Goal: Task Accomplishment & Management: Manage account settings

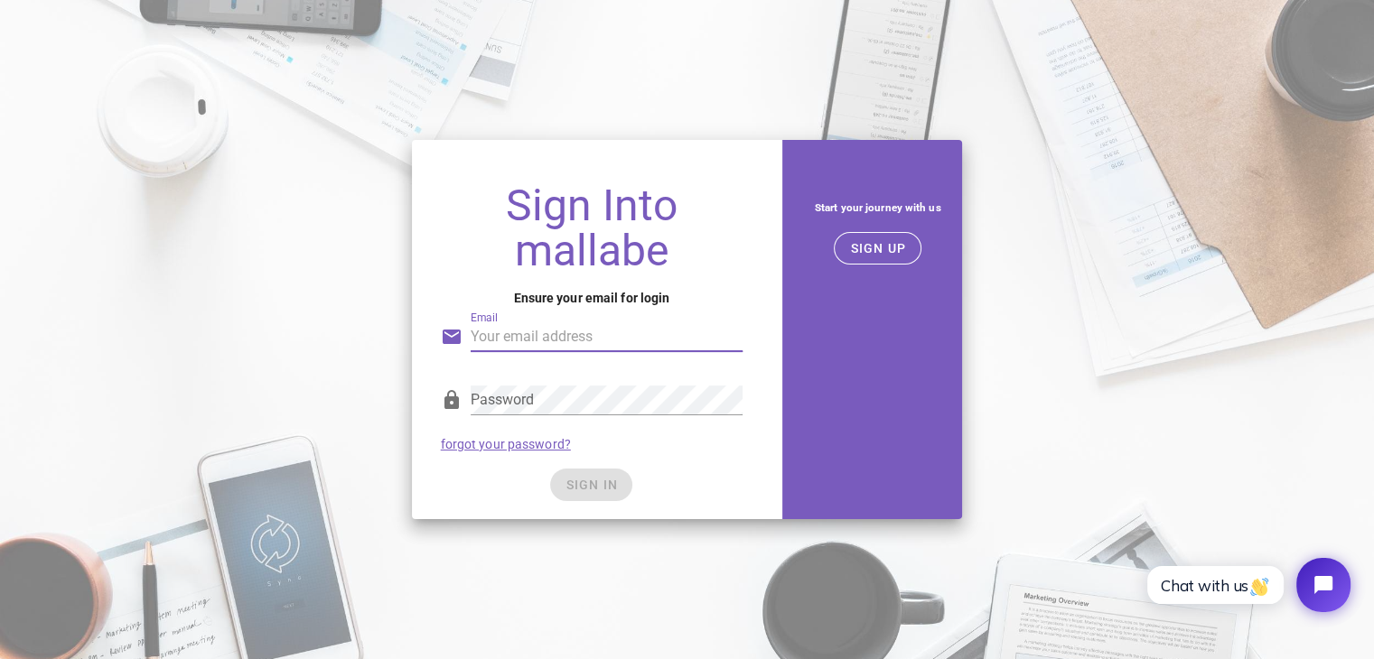
click at [560, 338] on input "Email" at bounding box center [607, 337] width 273 height 29
type input "[EMAIL_ADDRESS][DOMAIN_NAME]"
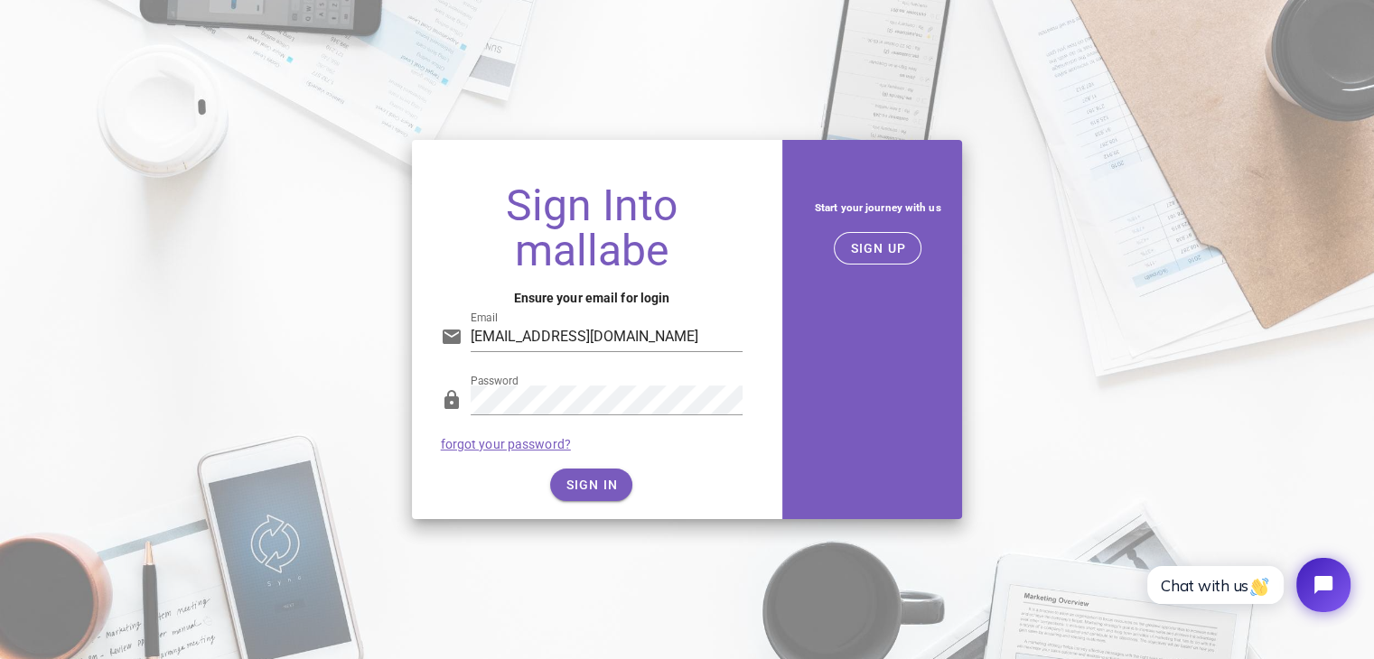
click at [603, 470] on div "SIGN IN" at bounding box center [592, 485] width 303 height 33
click at [603, 470] on button "SIGN IN" at bounding box center [591, 485] width 82 height 33
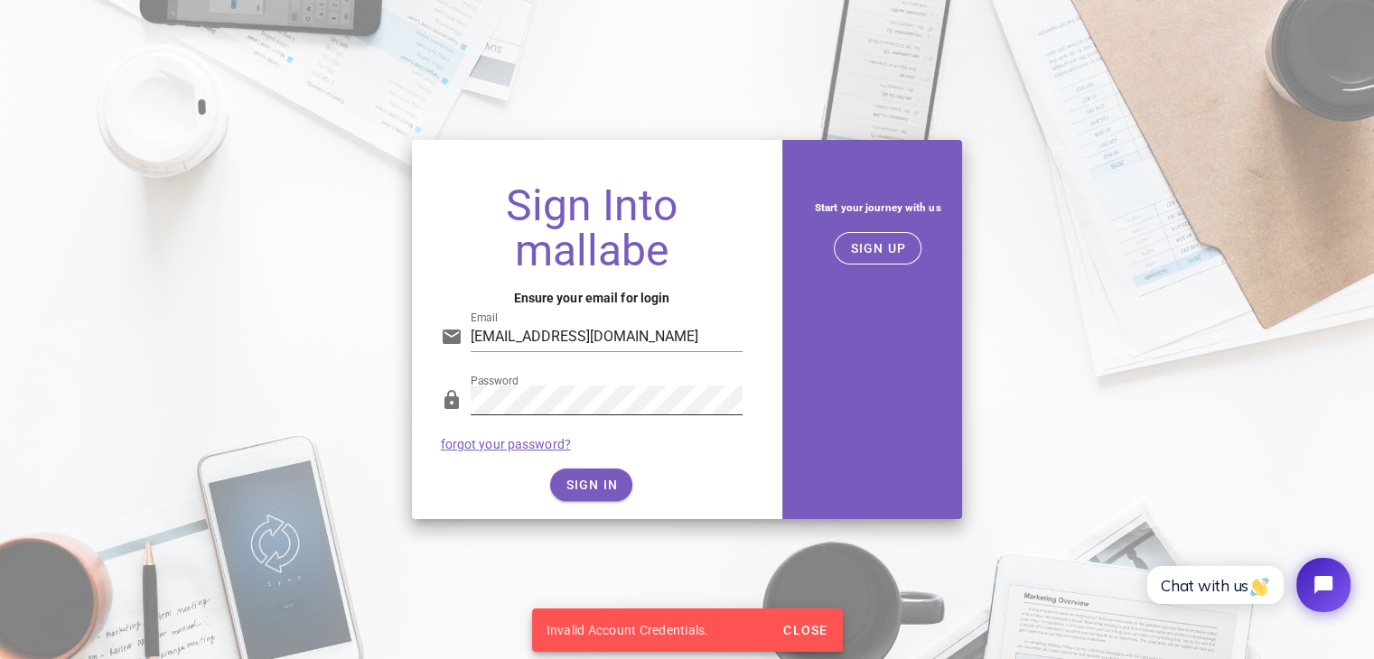
click at [614, 414] on div "Password" at bounding box center [607, 400] width 273 height 29
click at [611, 492] on span "SIGN IN" at bounding box center [591, 485] width 53 height 14
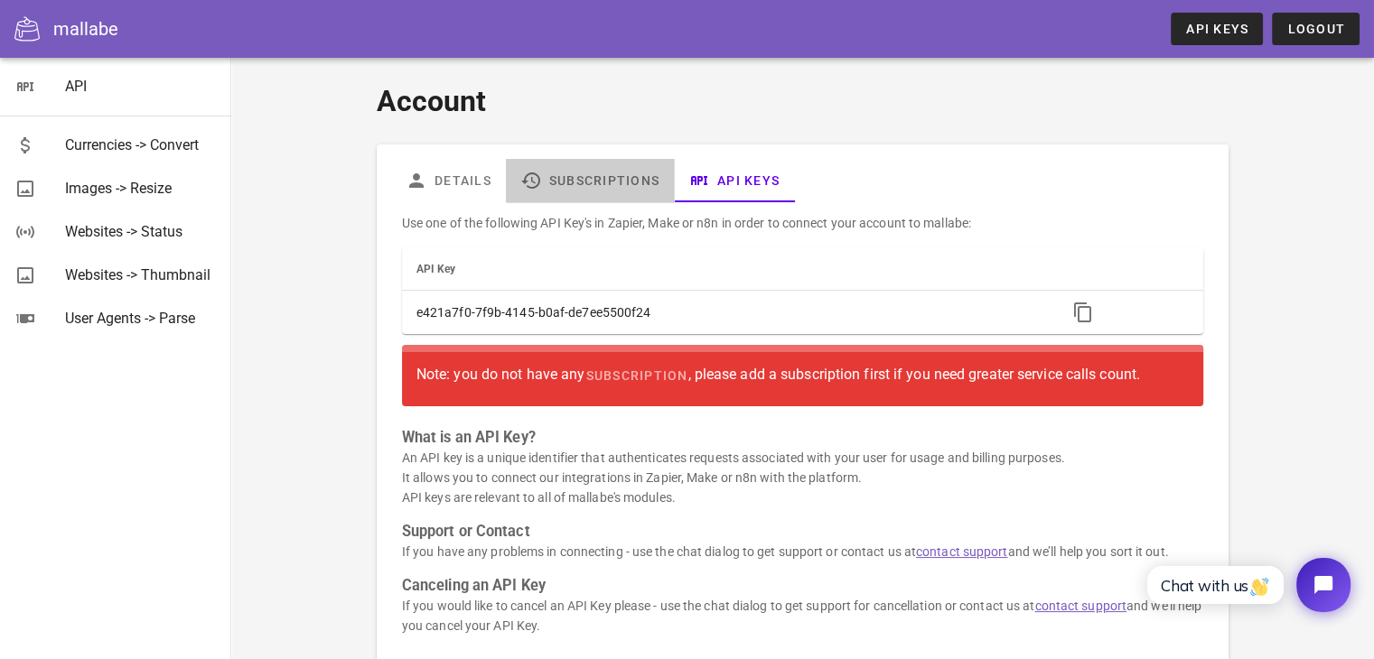
click at [616, 182] on link "Subscriptions" at bounding box center [590, 180] width 168 height 43
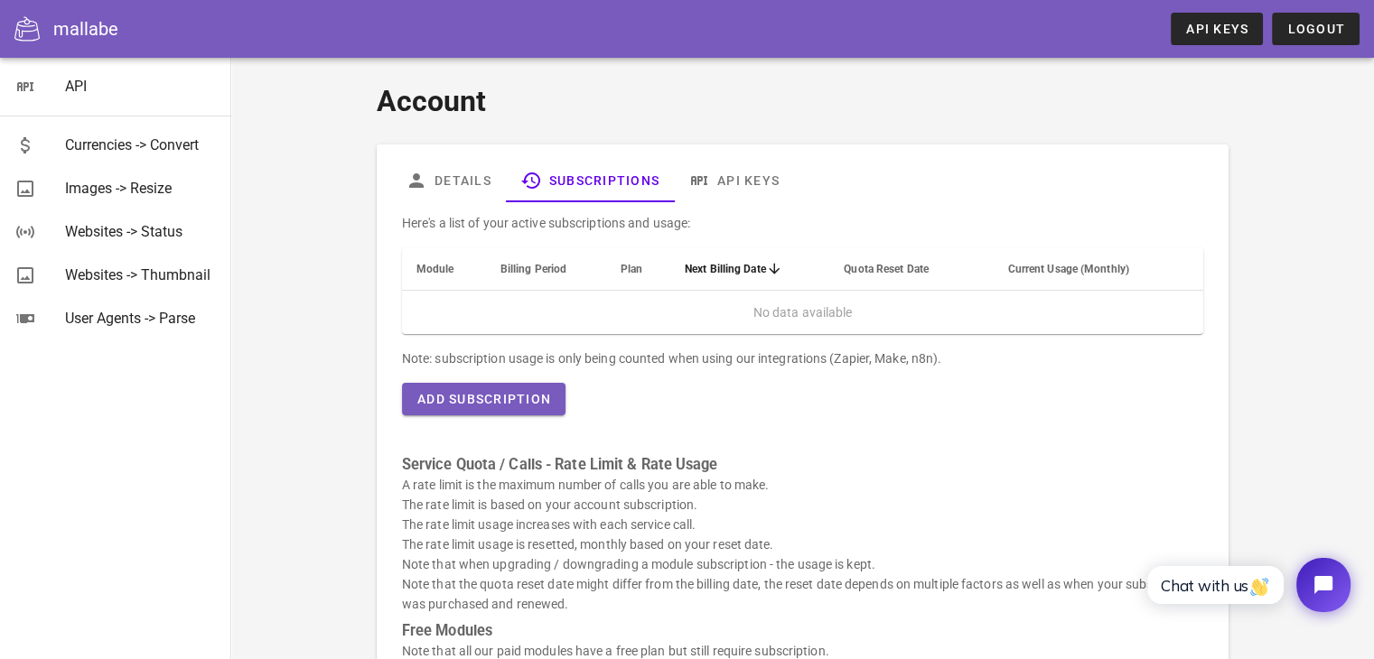
click at [618, 261] on th "Plan" at bounding box center [638, 269] width 64 height 43
click at [625, 264] on span "Plan" at bounding box center [632, 269] width 22 height 13
click at [770, 269] on icon "Next Billing Date: Sorted descending. Activate to remove sorting." at bounding box center [774, 269] width 16 height 14
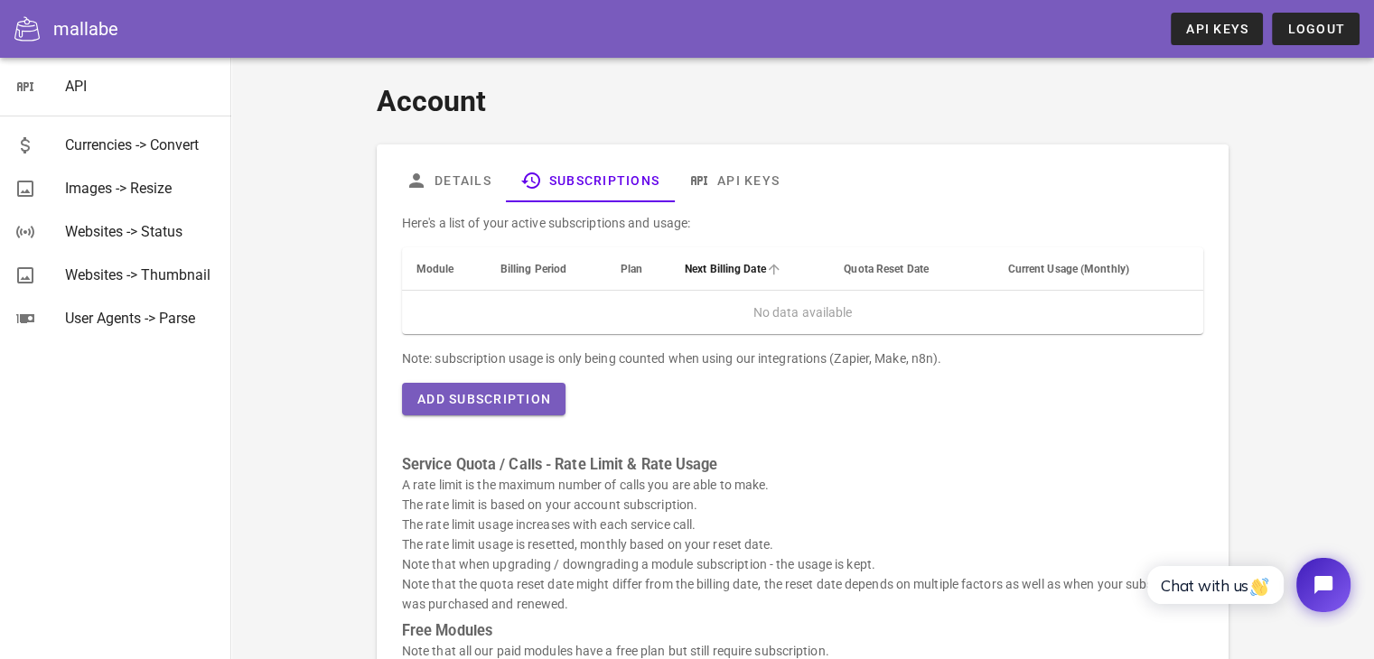
click at [770, 269] on icon "Next Billing Date: Not sorted. Activate to sort ascending." at bounding box center [774, 269] width 16 height 14
click at [630, 268] on th "Plan" at bounding box center [638, 269] width 64 height 43
click at [630, 268] on span "Plan" at bounding box center [632, 269] width 22 height 13
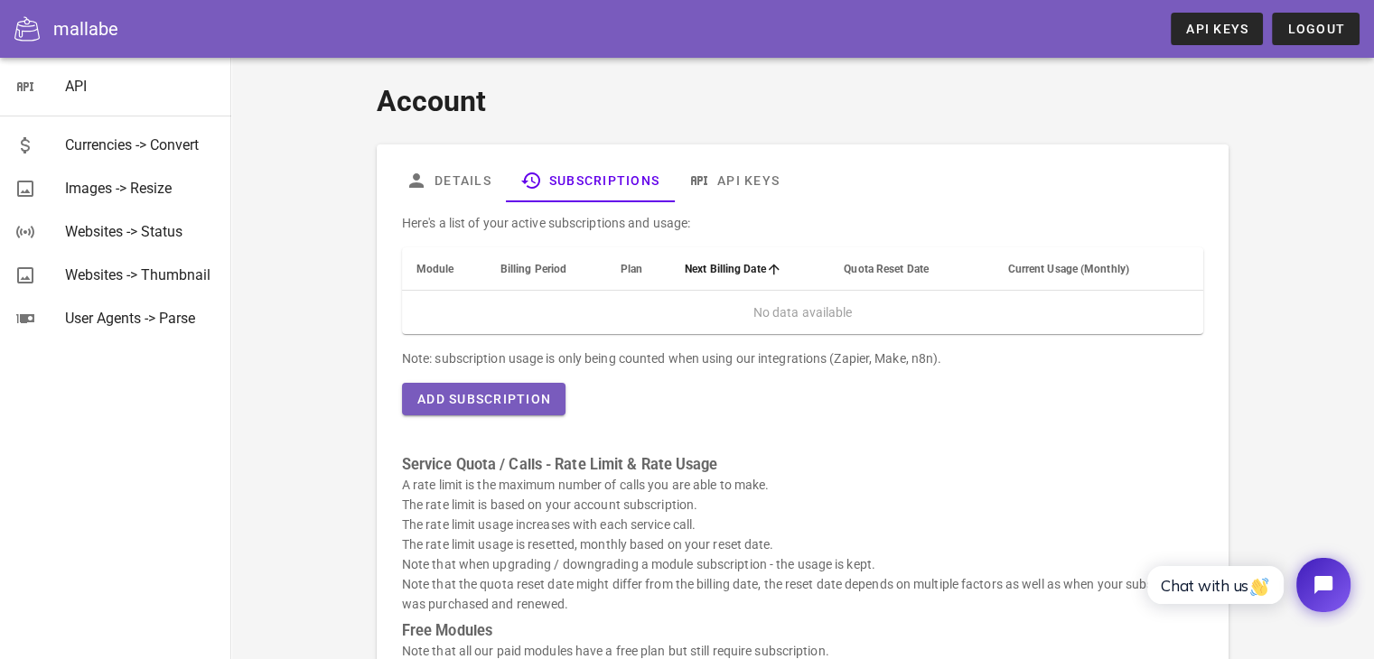
click at [630, 268] on span "Plan" at bounding box center [632, 269] width 22 height 13
click at [531, 384] on button "Add Subscription" at bounding box center [484, 399] width 164 height 33
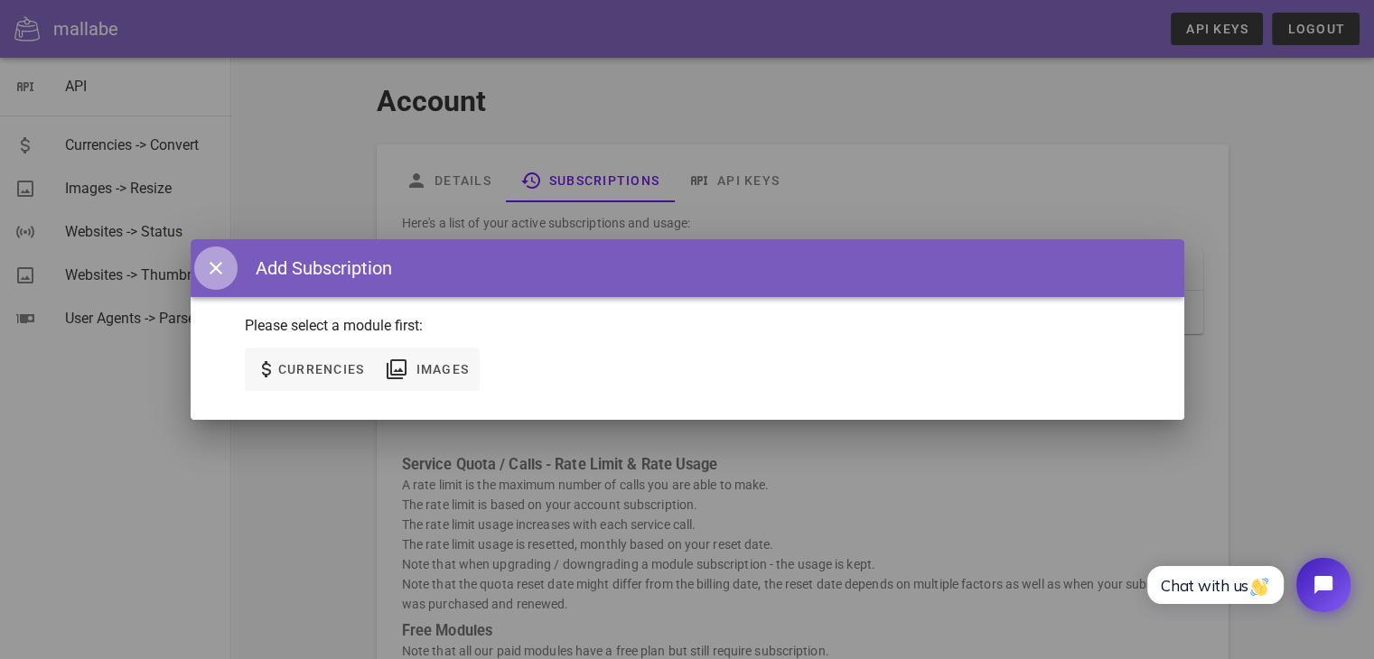
click at [218, 261] on icon "button" at bounding box center [216, 268] width 22 height 22
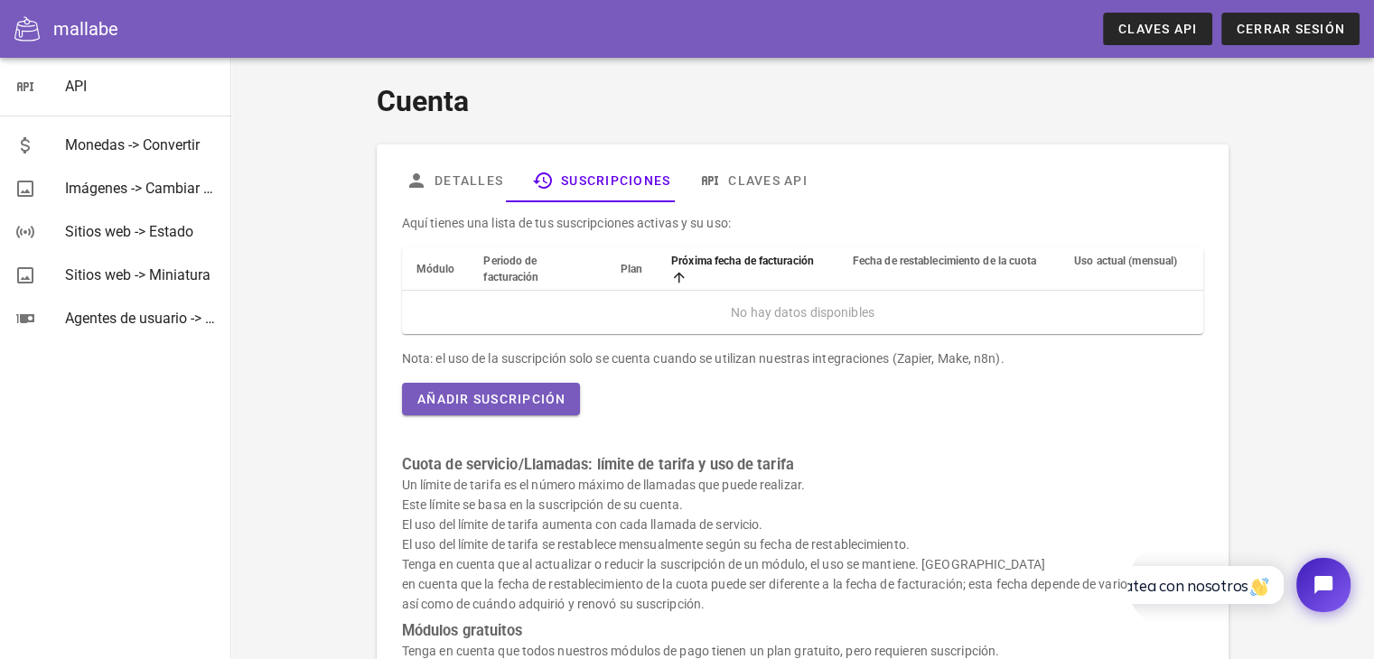
click at [626, 268] on font "Plan" at bounding box center [632, 269] width 22 height 13
click at [454, 177] on font "Detalles" at bounding box center [469, 180] width 69 height 14
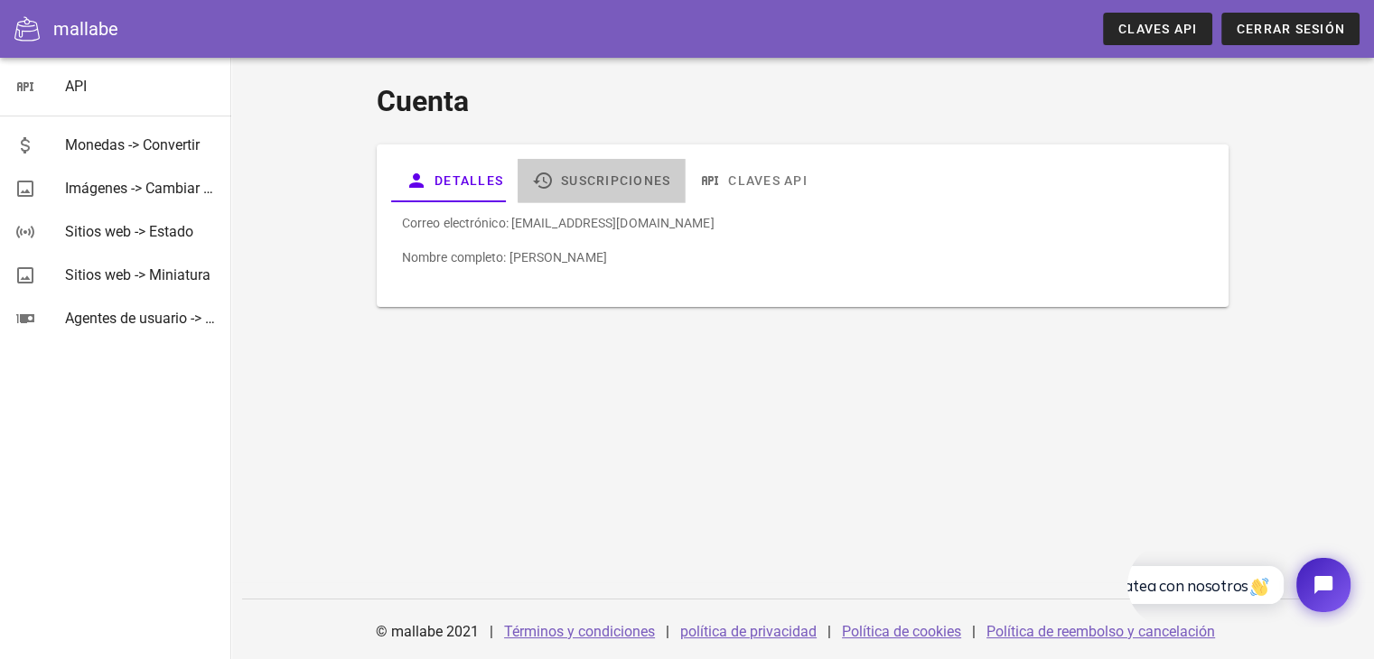
click at [563, 181] on font "Suscripciones" at bounding box center [615, 180] width 109 height 14
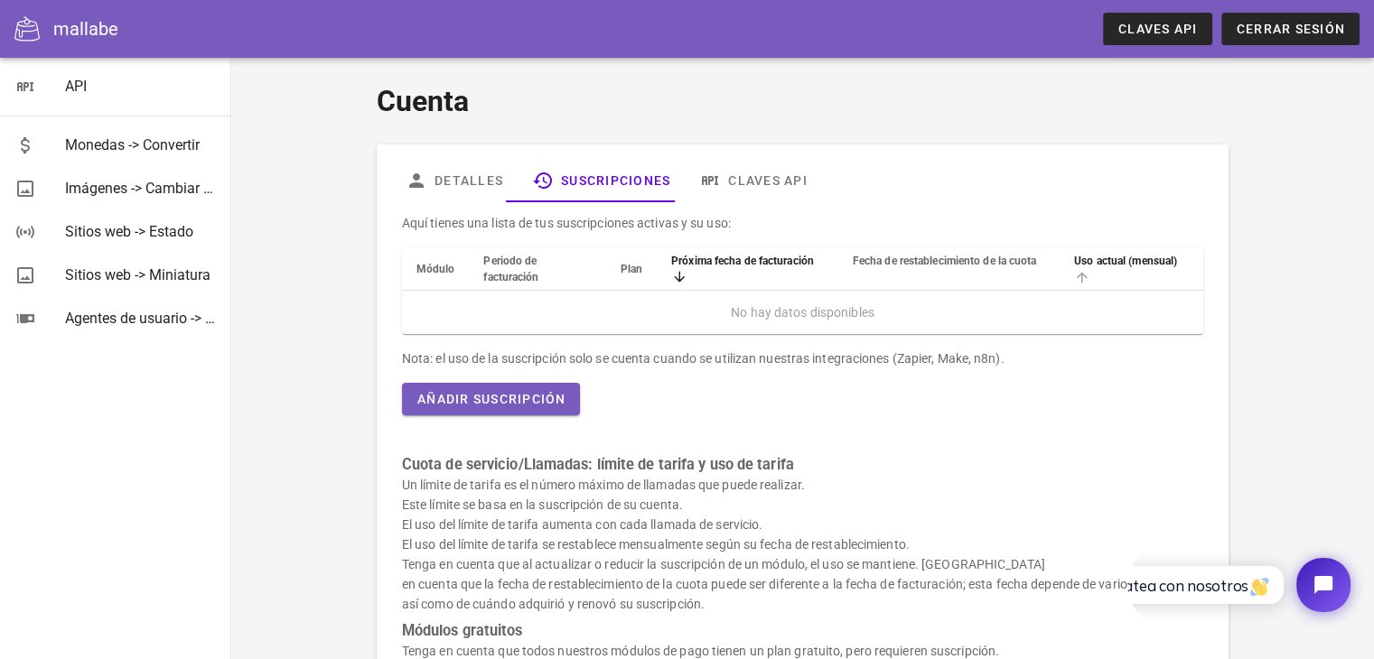
click at [1105, 268] on th "Uso actual (mensual)" at bounding box center [1132, 269] width 144 height 43
click at [1005, 263] on font "Fecha de restablecimiento de la cuota" at bounding box center [945, 261] width 184 height 13
click at [810, 264] on font "Próxima fecha de facturación" at bounding box center [742, 261] width 143 height 13
click at [631, 271] on font "Plan" at bounding box center [632, 269] width 22 height 13
click at [506, 265] on font "Periodo de facturación" at bounding box center [510, 269] width 55 height 29
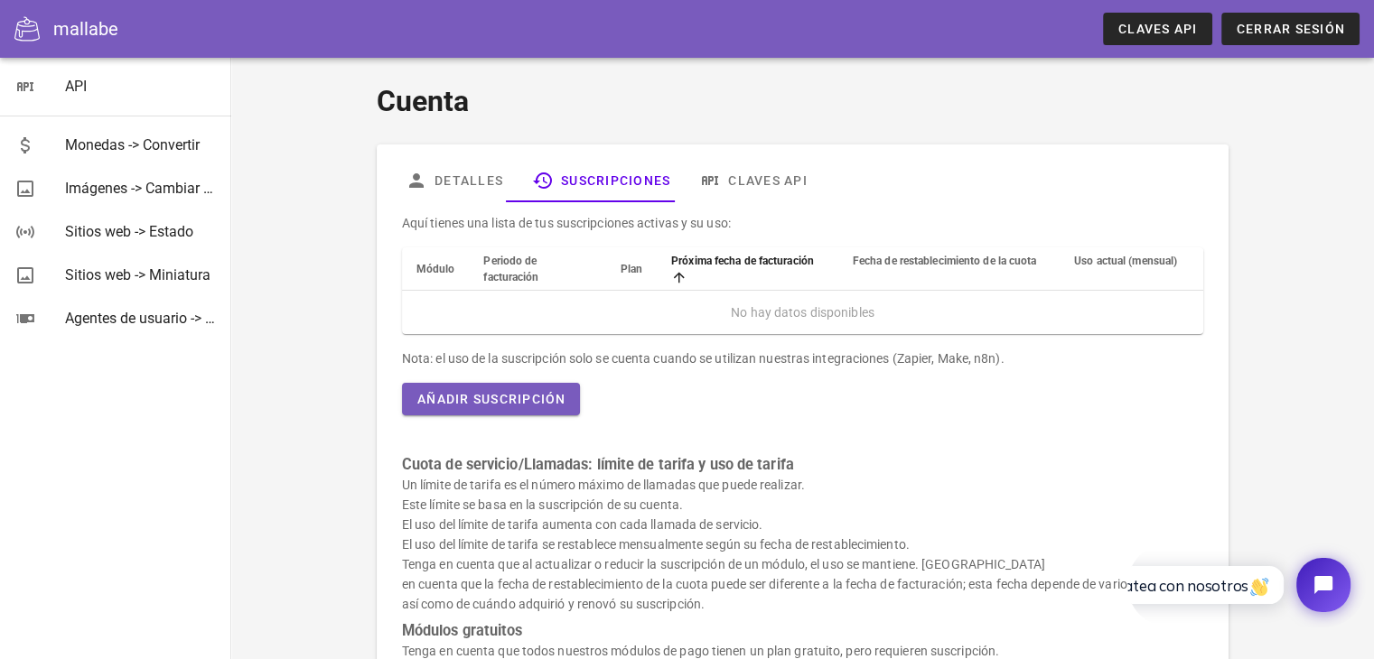
click at [429, 268] on font "Módulo" at bounding box center [435, 269] width 39 height 13
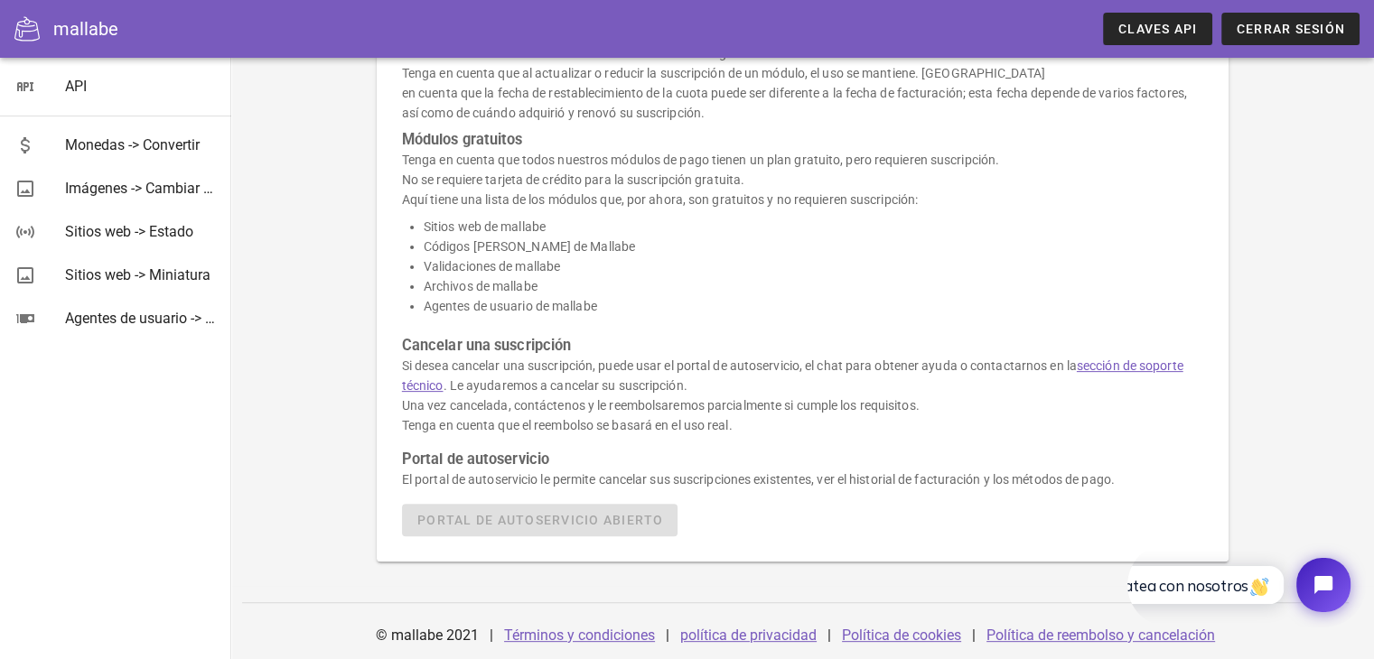
scroll to position [495, 0]
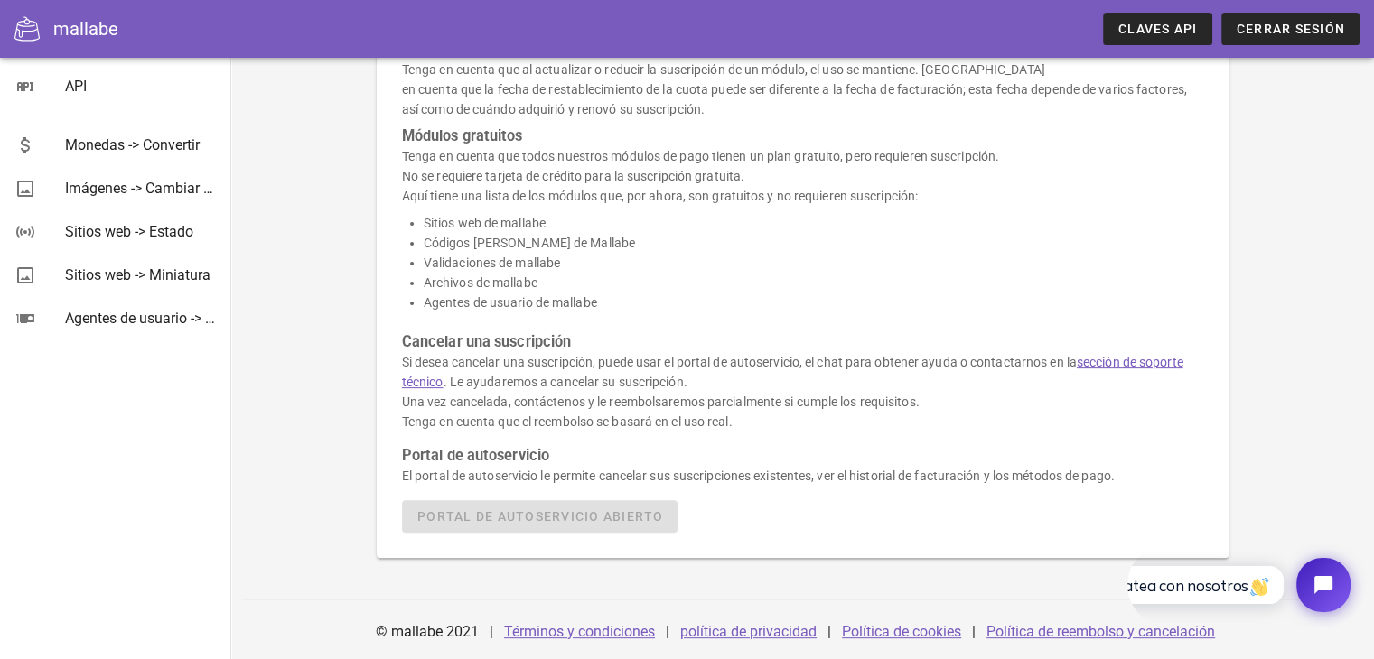
click at [650, 521] on div "Aquí tienes una lista de tus suscripciones activas y su uso: Módulo Periodo de …" at bounding box center [802, 125] width 823 height 837
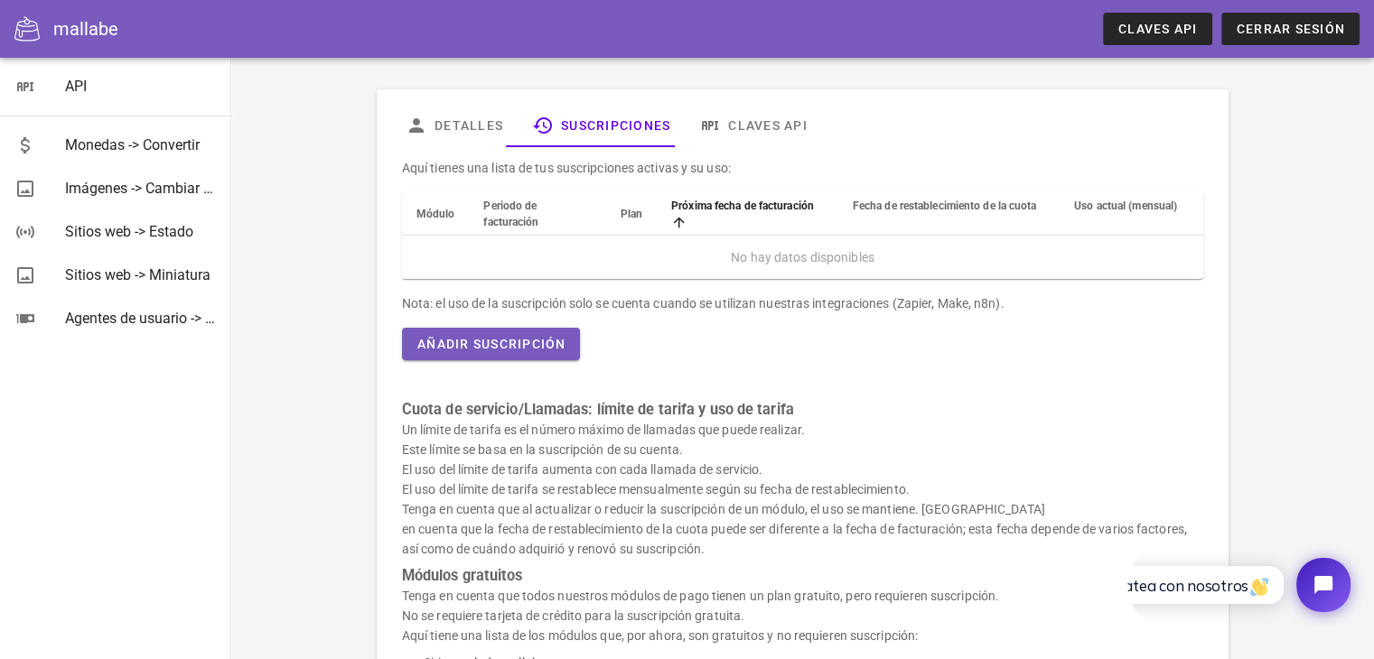
scroll to position [0, 0]
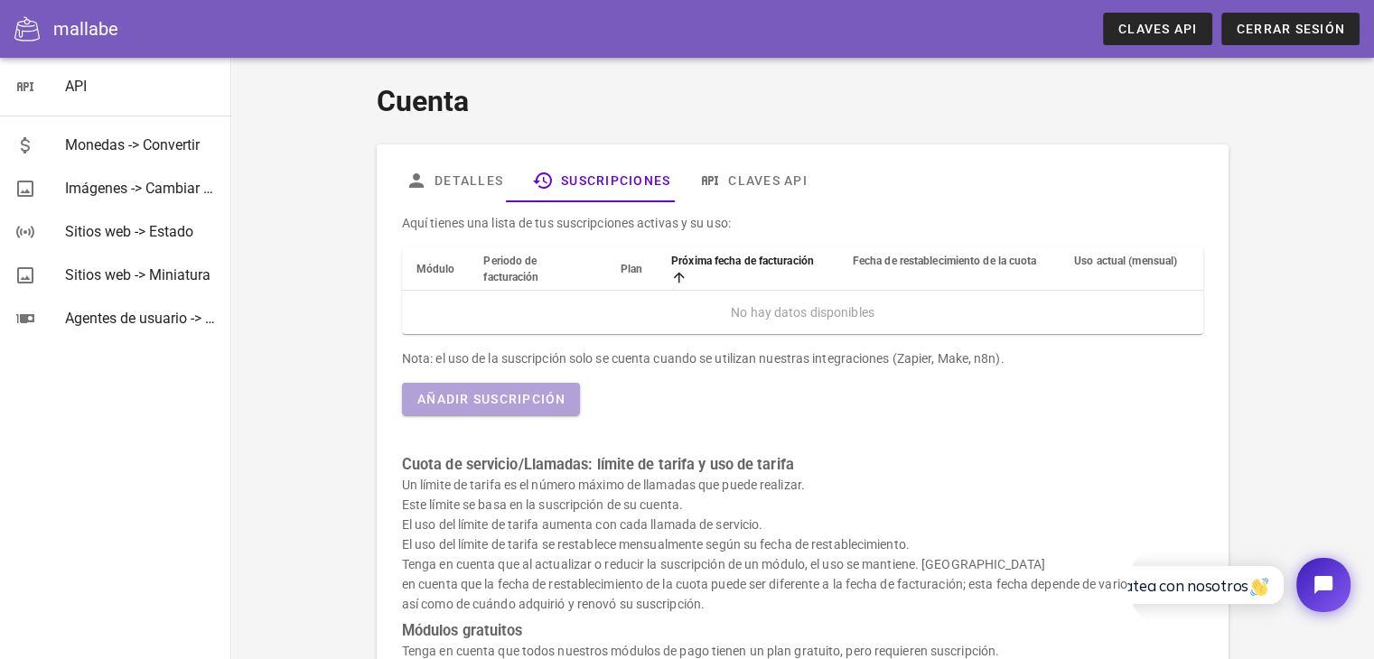
click at [550, 392] on font "Añadir suscripción" at bounding box center [491, 399] width 149 height 14
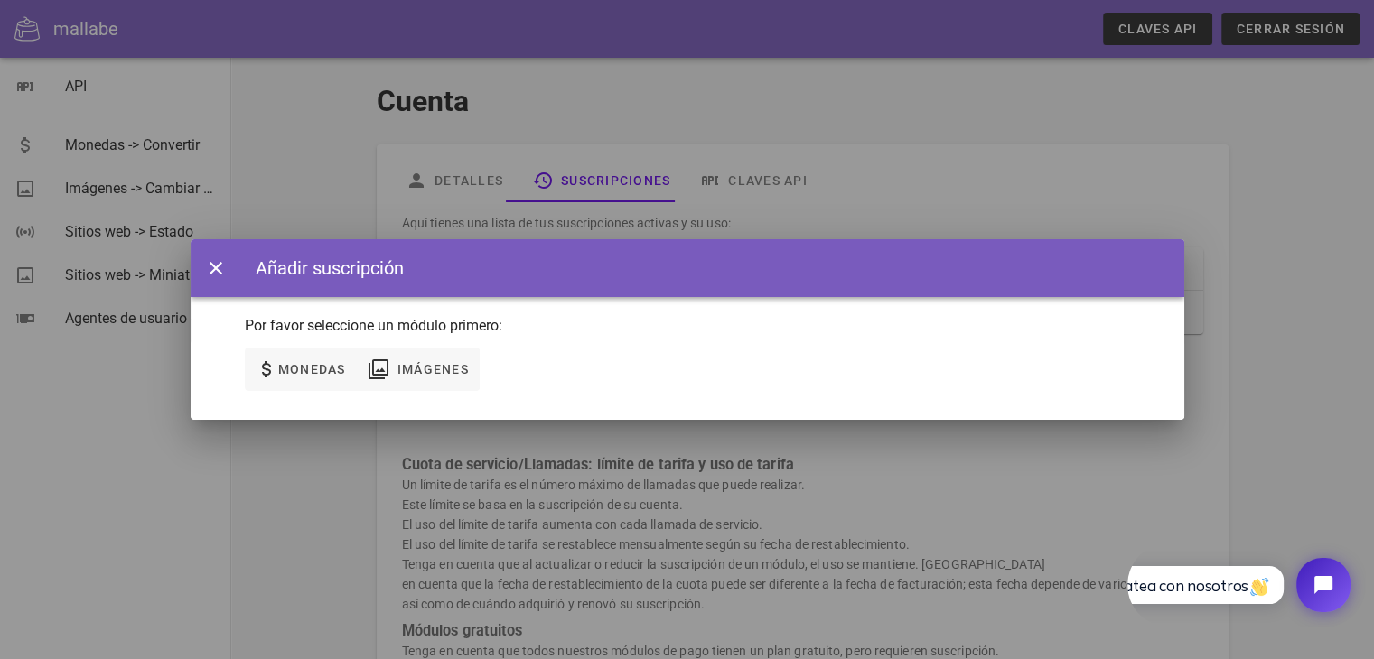
click at [580, 225] on div at bounding box center [687, 329] width 1374 height 659
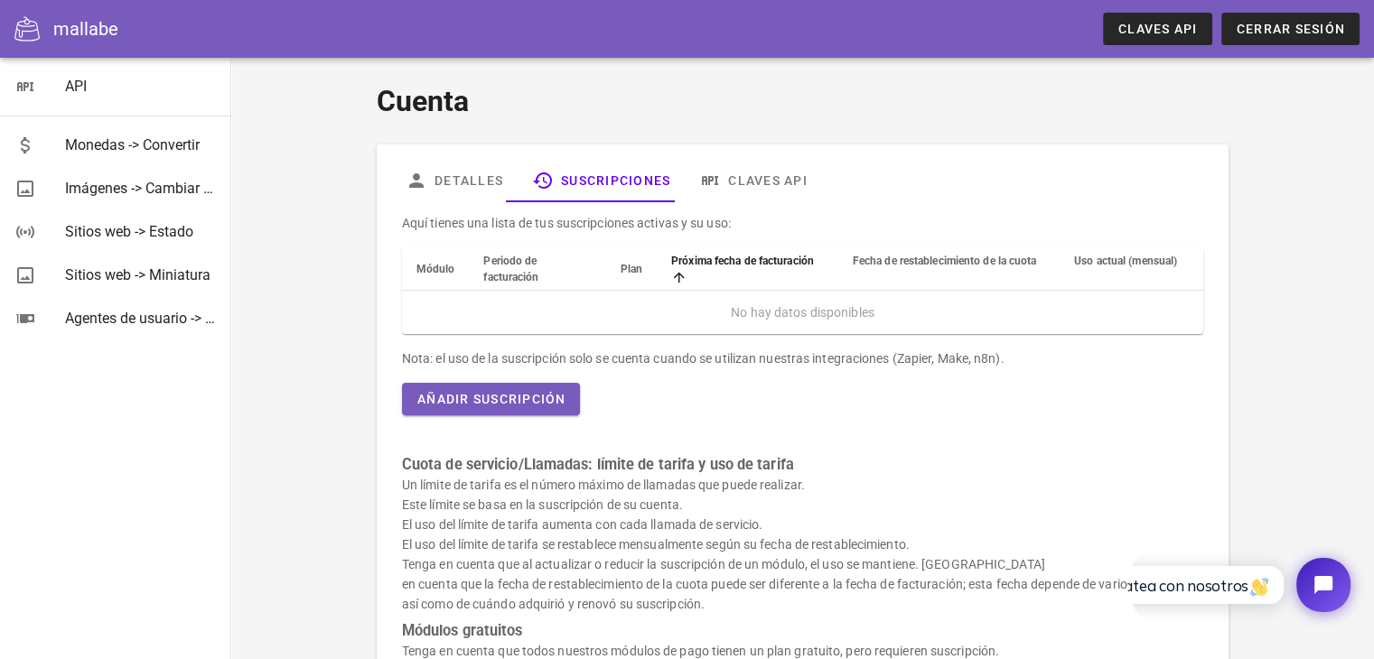
click at [906, 372] on div "Aquí tienes una lista de tus suscripciones activas y su uso: Módulo Periodo de …" at bounding box center [802, 620] width 823 height 837
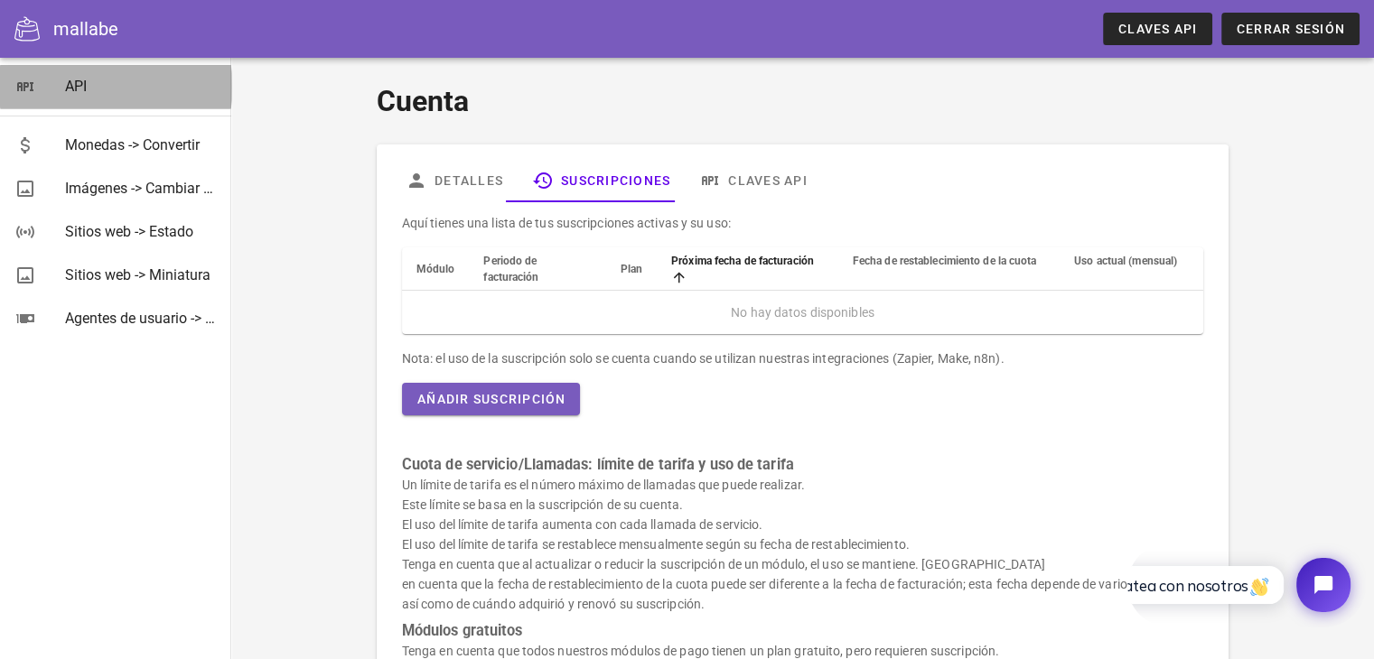
click at [69, 79] on font "API" at bounding box center [76, 86] width 22 height 17
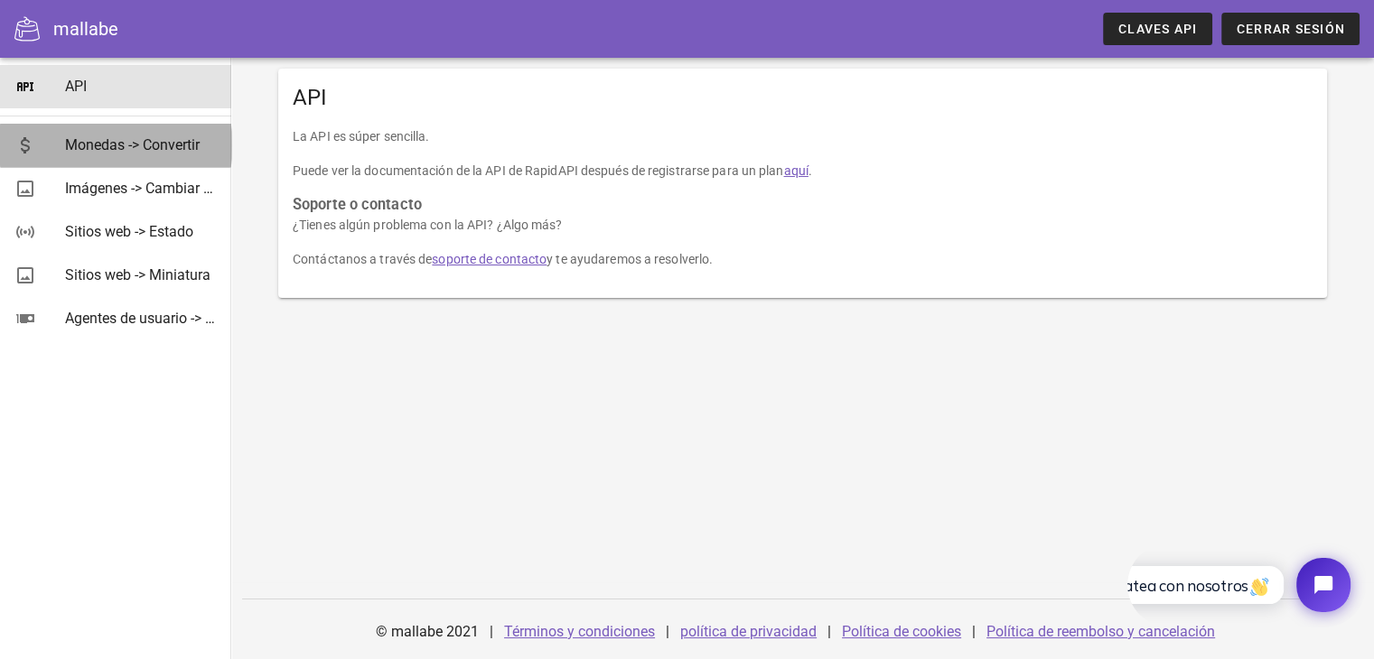
click at [79, 135] on div "Monedas -> Convertir" at bounding box center [141, 145] width 152 height 39
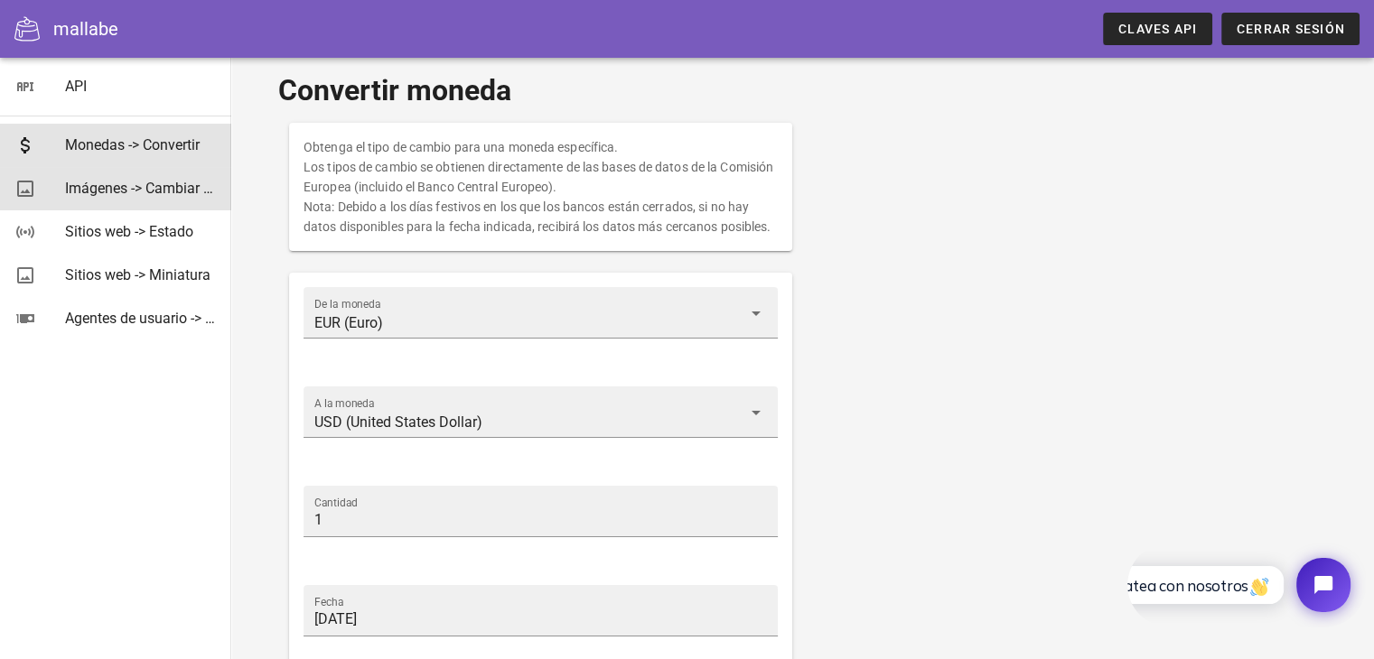
click at [104, 189] on font "Imágenes -> Cambiar tamaño" at bounding box center [159, 188] width 188 height 17
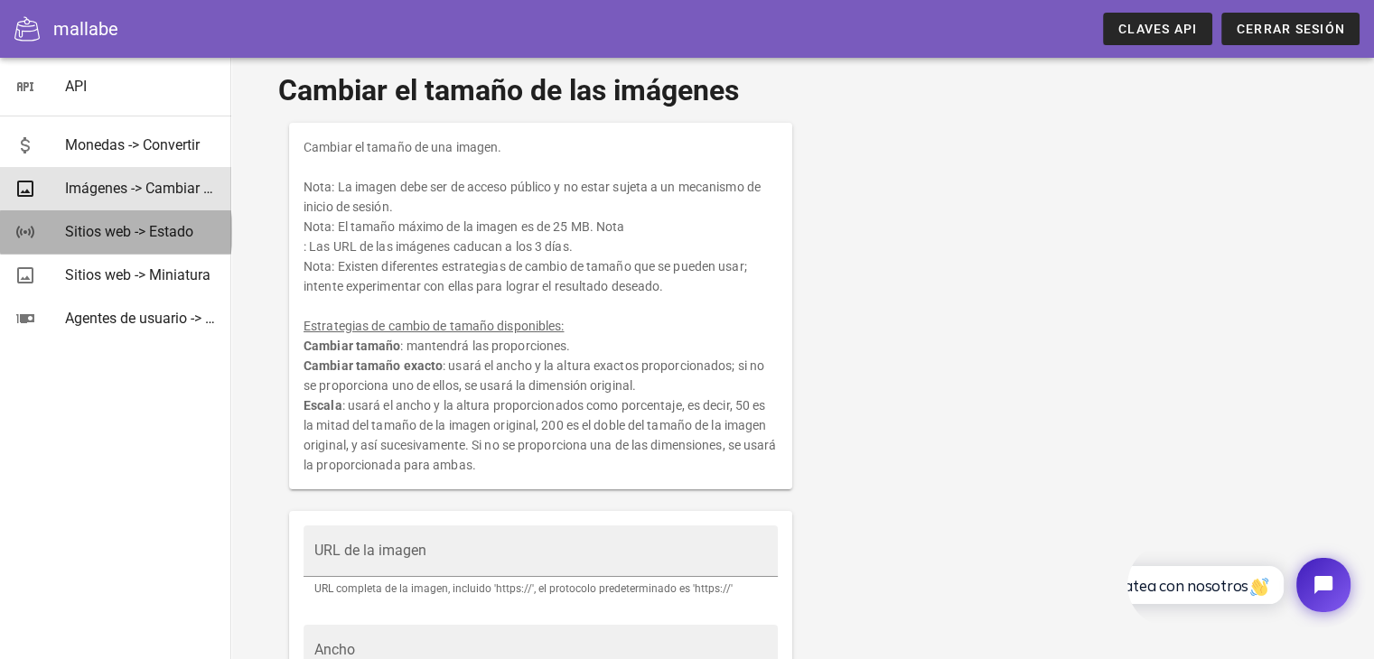
click at [101, 231] on font "Sitios web -> Estado" at bounding box center [129, 231] width 128 height 17
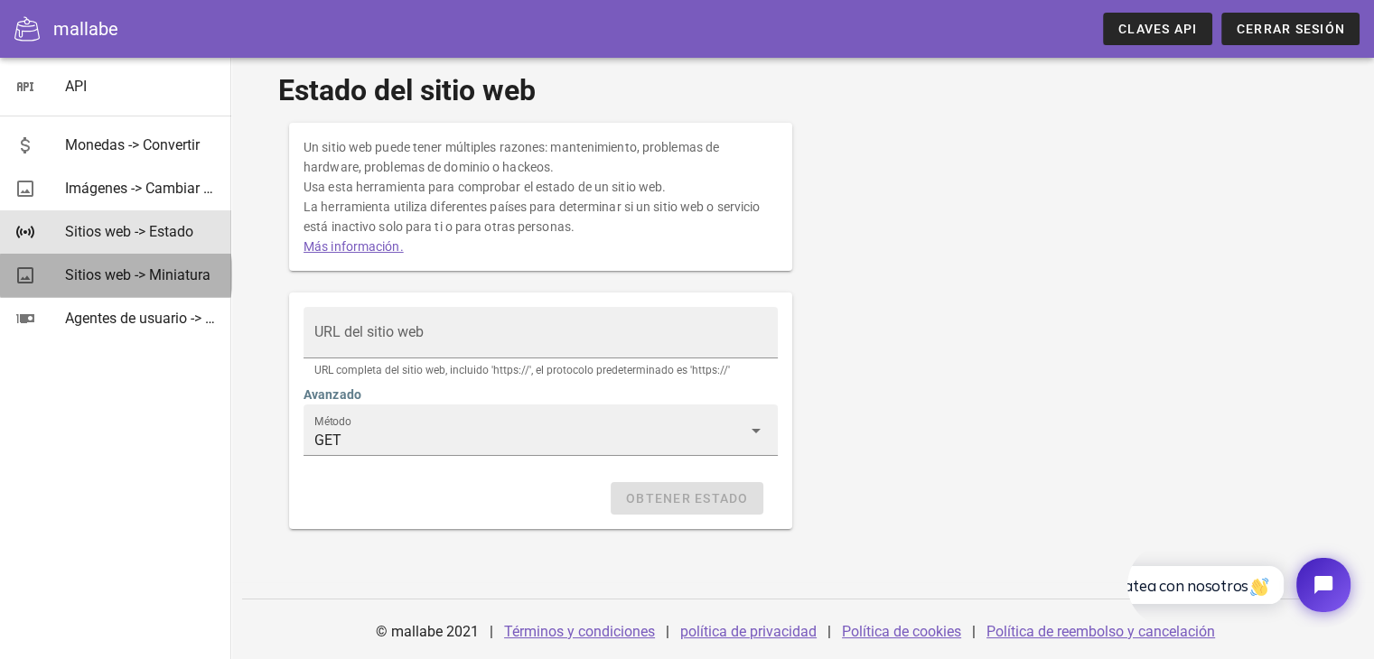
click at [101, 263] on div "Sitios web -> Miniatura" at bounding box center [141, 275] width 152 height 39
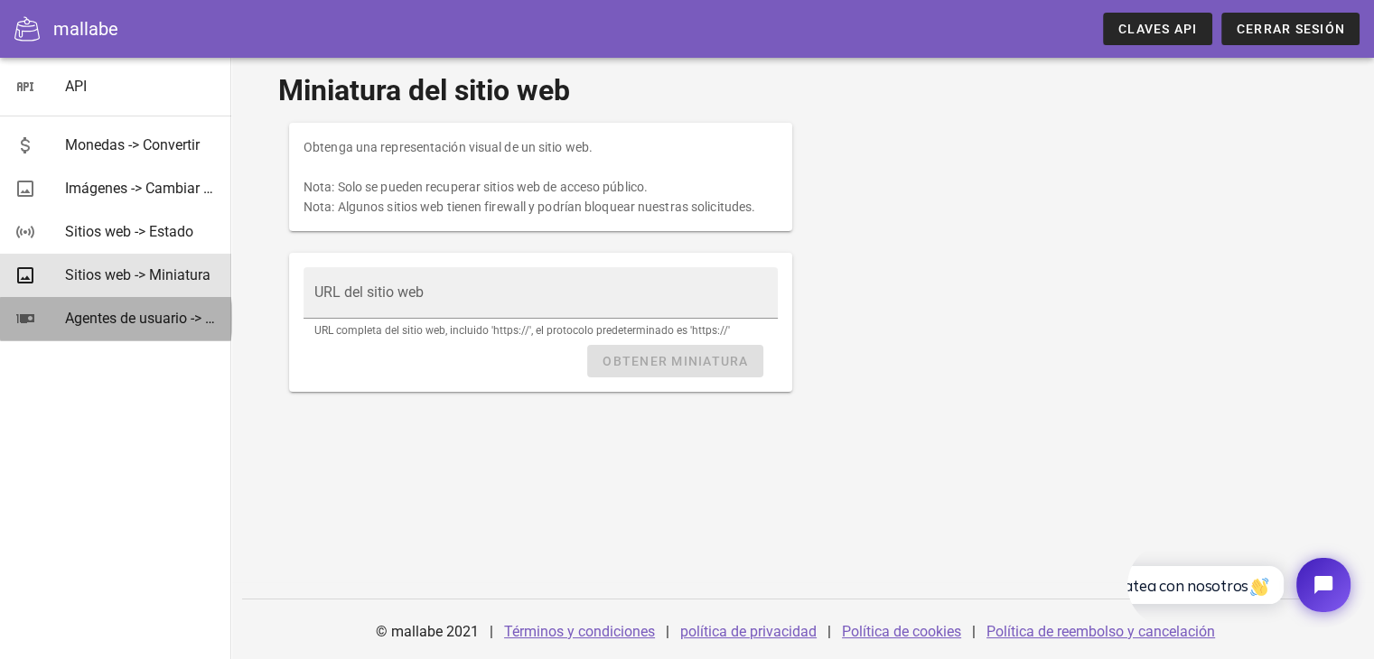
click at [101, 324] on font "Agentes de usuario -> Analizar" at bounding box center [161, 318] width 192 height 17
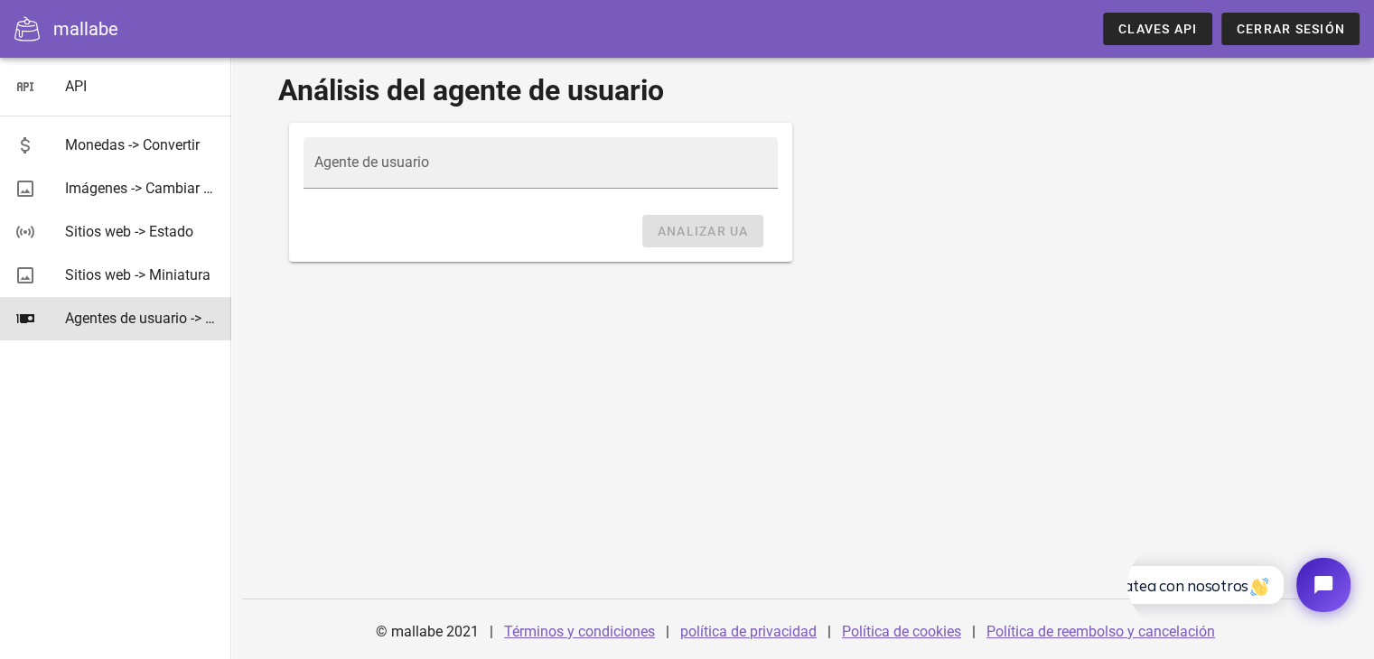
click at [85, 38] on font "mallabe" at bounding box center [85, 29] width 65 height 22
click at [21, 35] on icon at bounding box center [26, 28] width 25 height 25
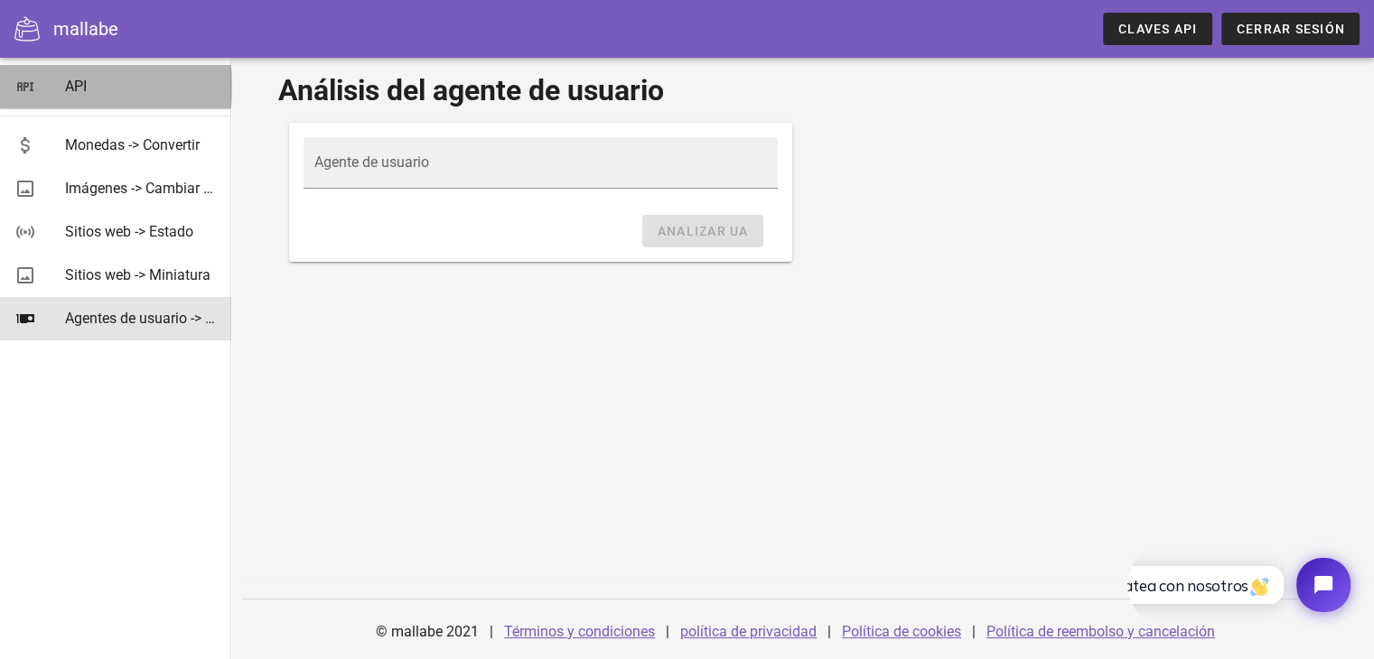
click at [33, 78] on icon at bounding box center [25, 87] width 22 height 22
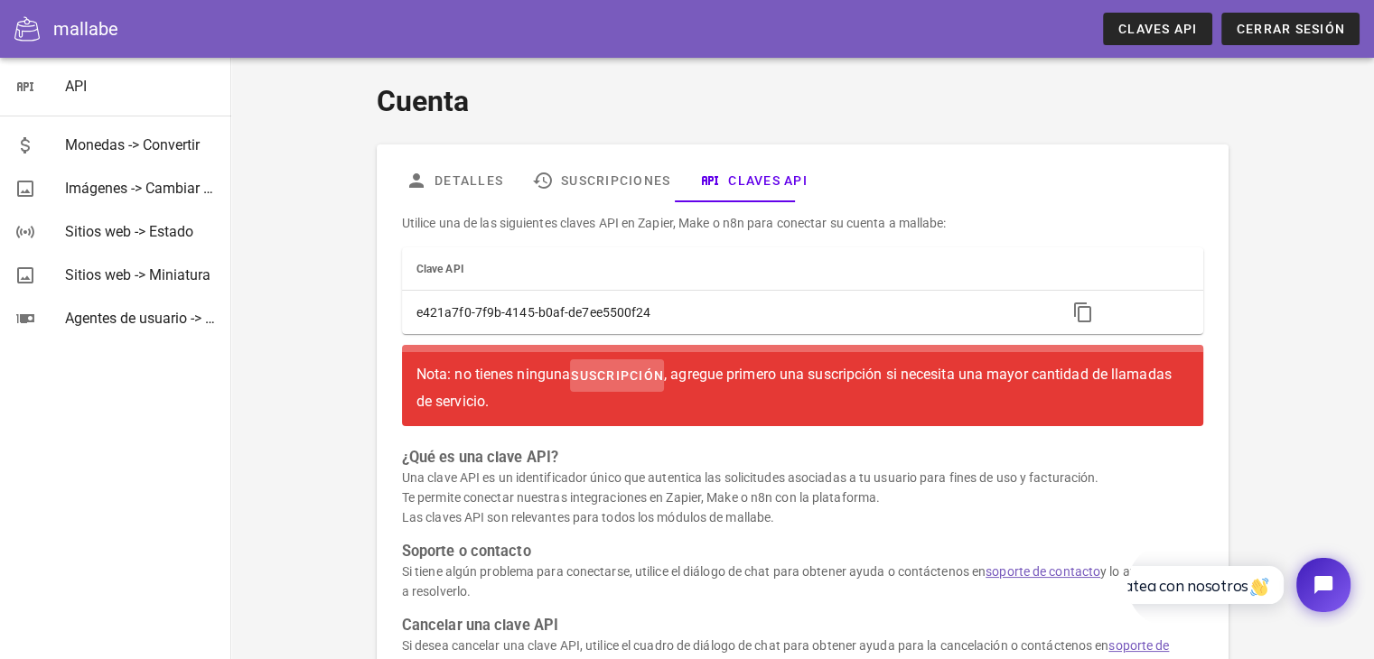
click at [654, 369] on font "suscripción" at bounding box center [617, 376] width 93 height 14
